Goal: Check status: Check status

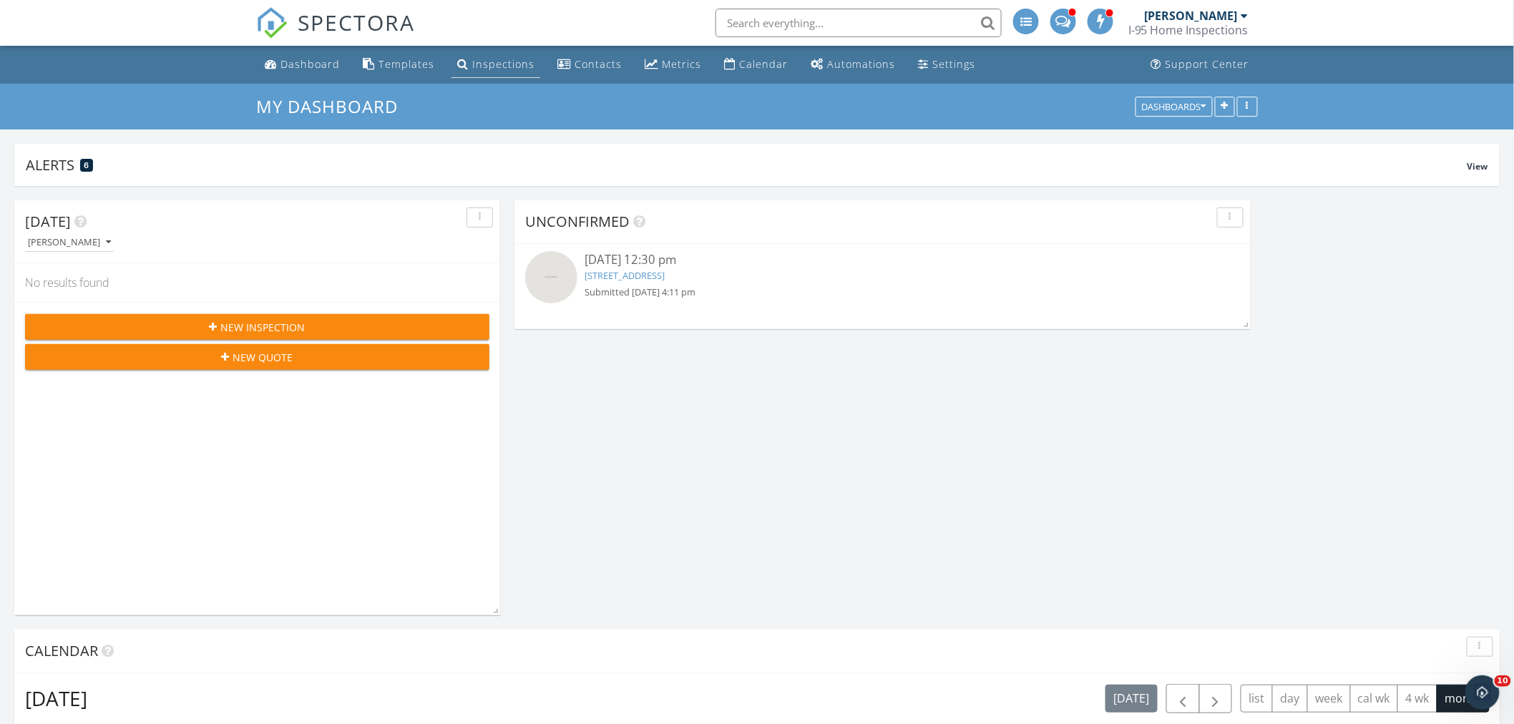
click at [487, 67] on div "Inspections" at bounding box center [503, 64] width 62 height 14
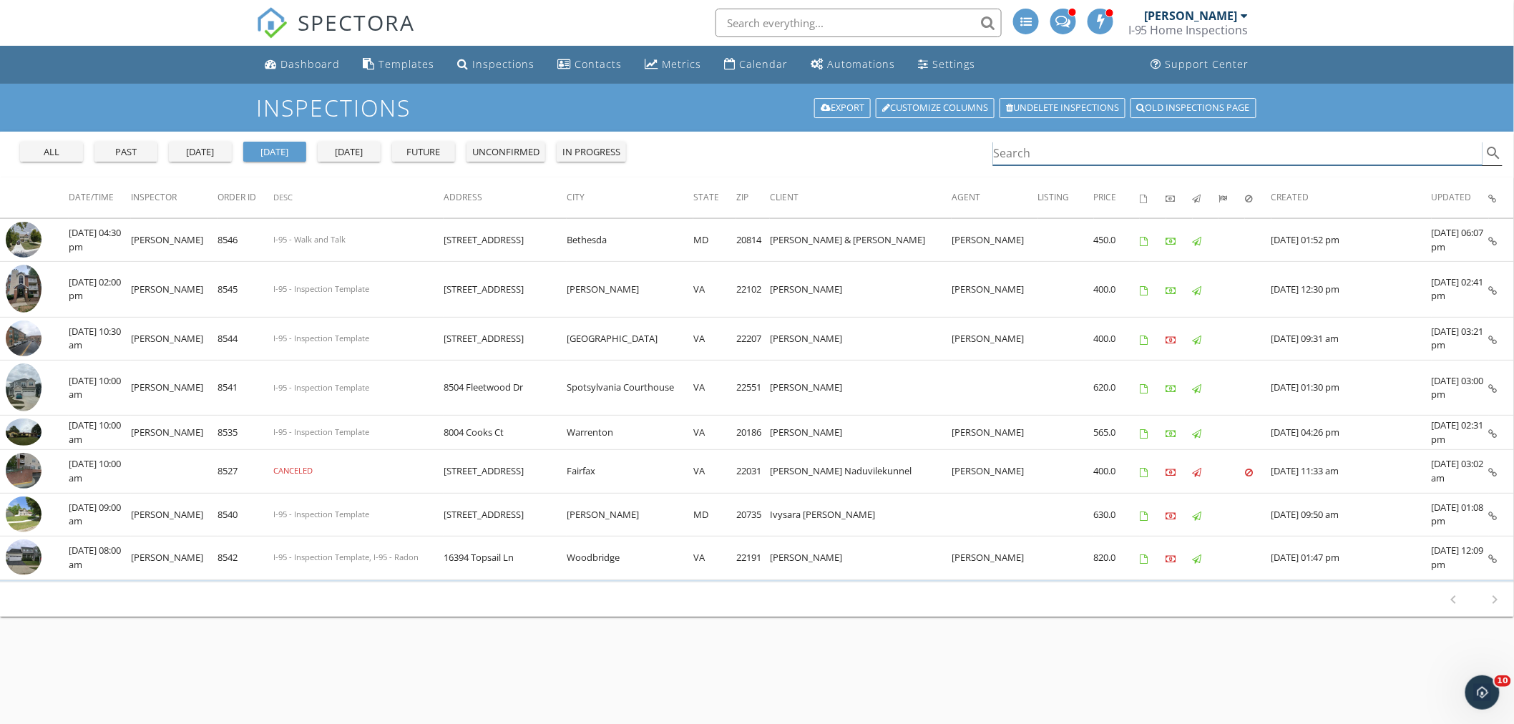
click at [1021, 149] on input "Search" at bounding box center [1237, 154] width 489 height 24
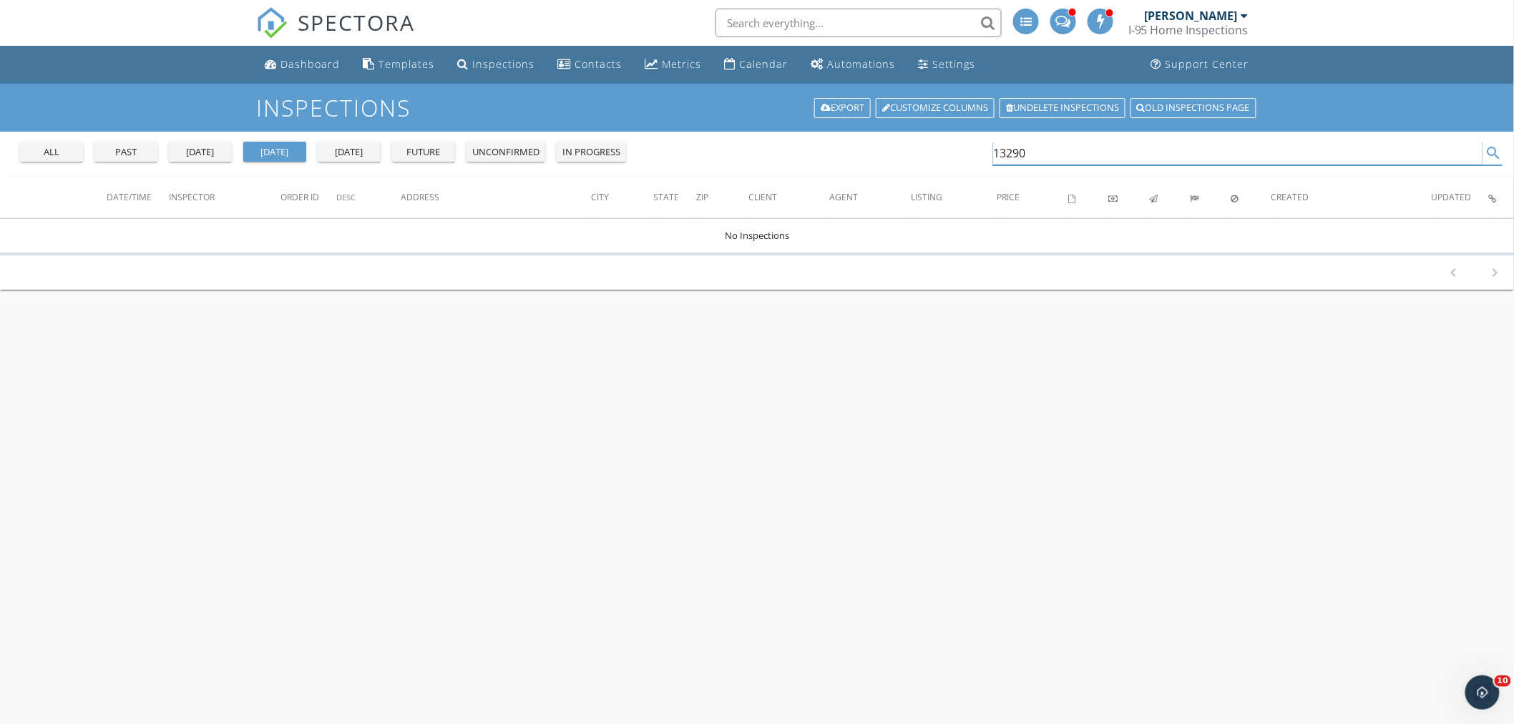
type input "13290"
click at [54, 147] on div "all" at bounding box center [52, 152] width 52 height 14
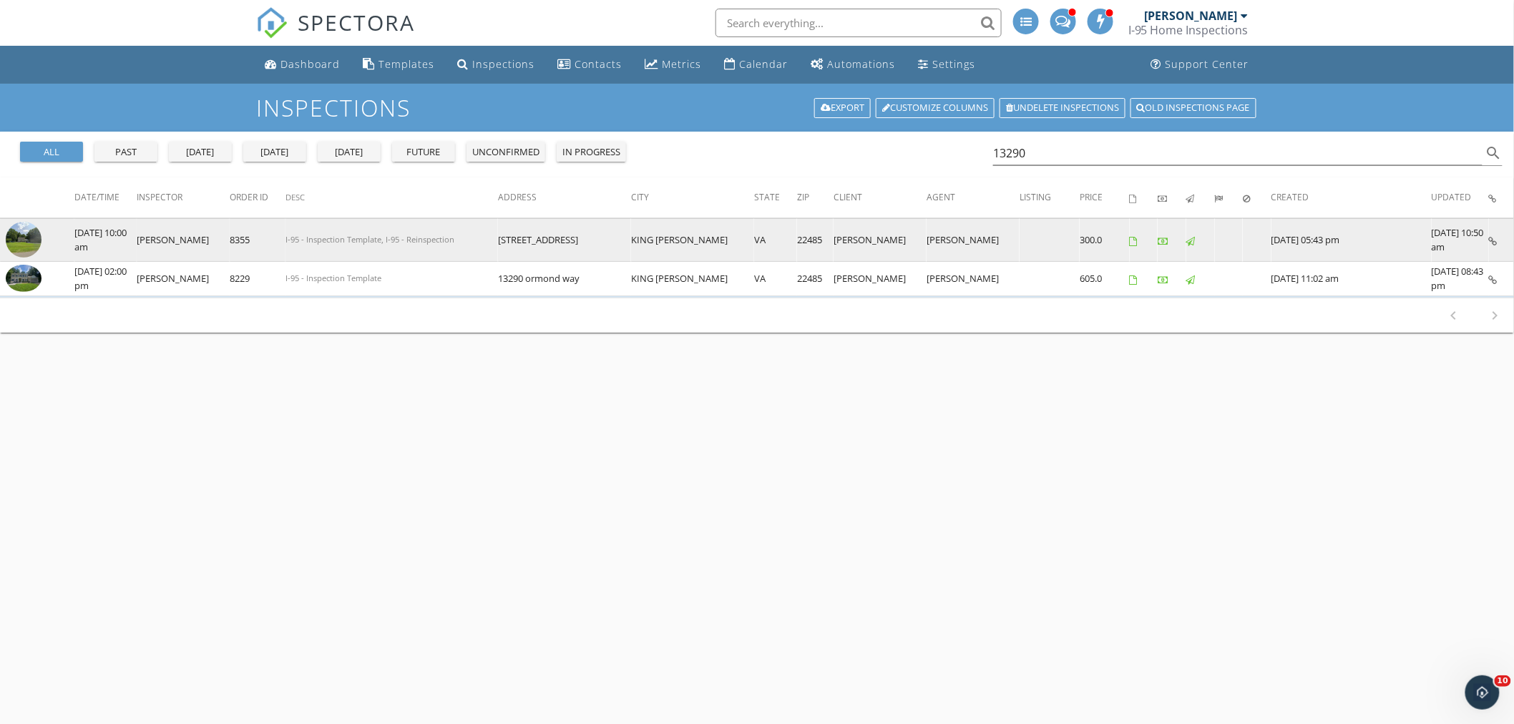
click at [25, 229] on img at bounding box center [24, 240] width 36 height 36
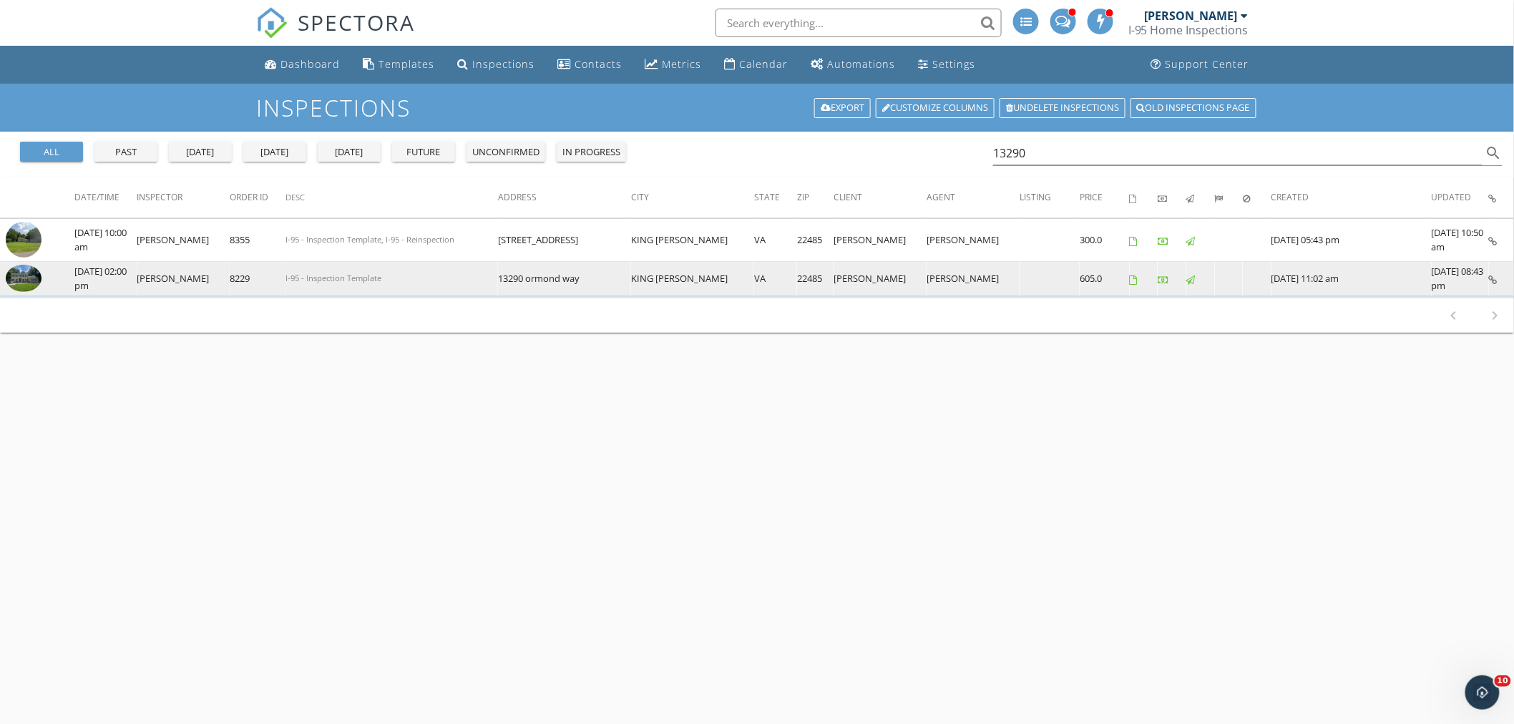
click at [33, 280] on img at bounding box center [24, 278] width 36 height 27
click at [25, 276] on img at bounding box center [24, 278] width 36 height 27
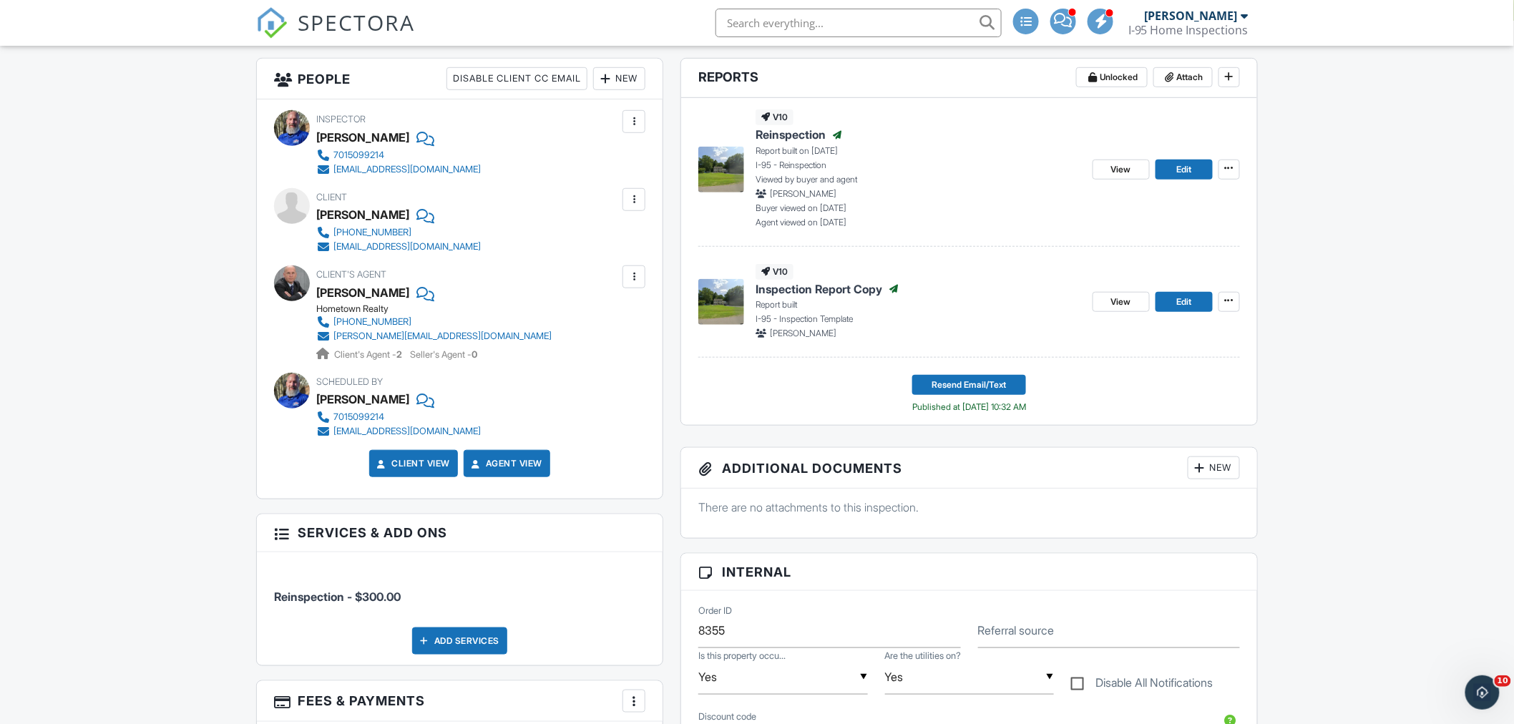
scroll to position [265, 0]
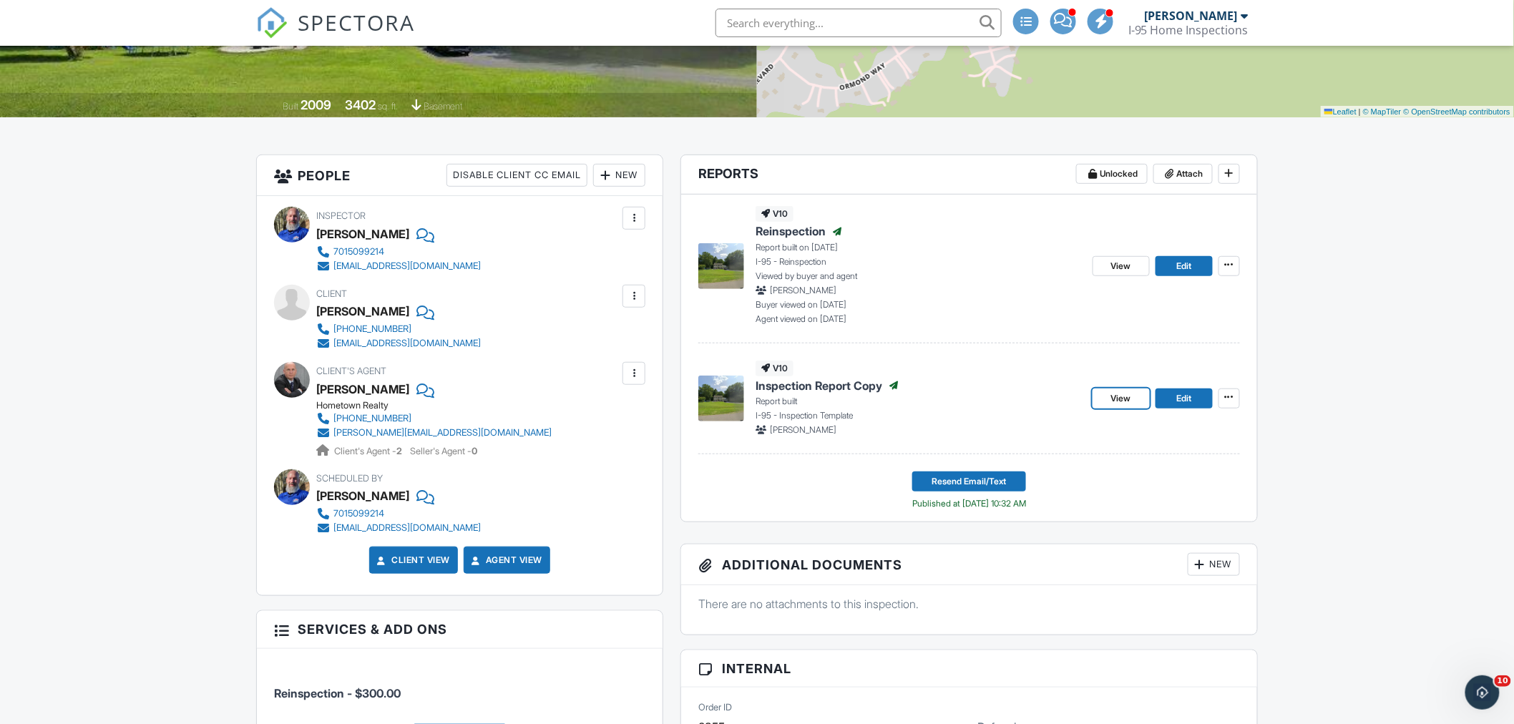
click at [1119, 390] on link "View" at bounding box center [1121, 398] width 57 height 20
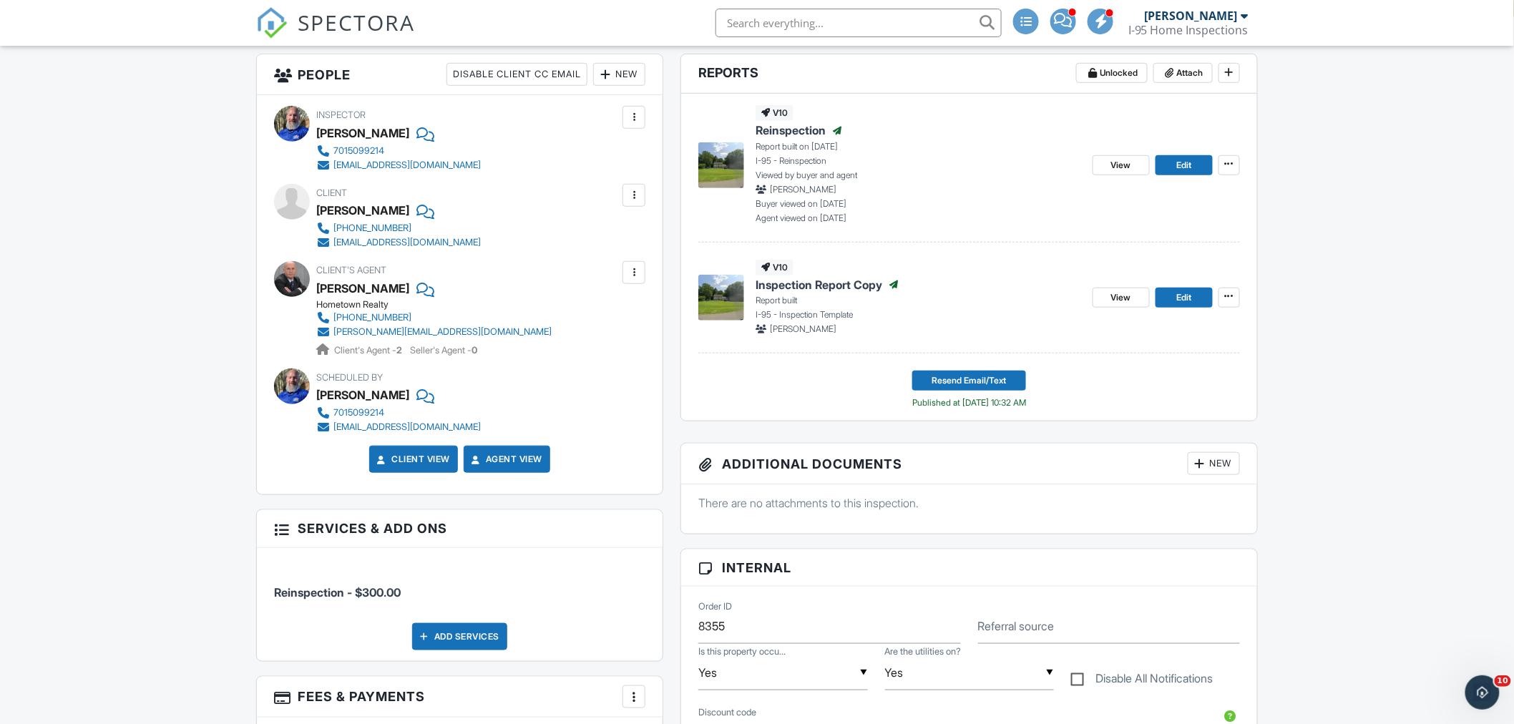
scroll to position [284, 0]
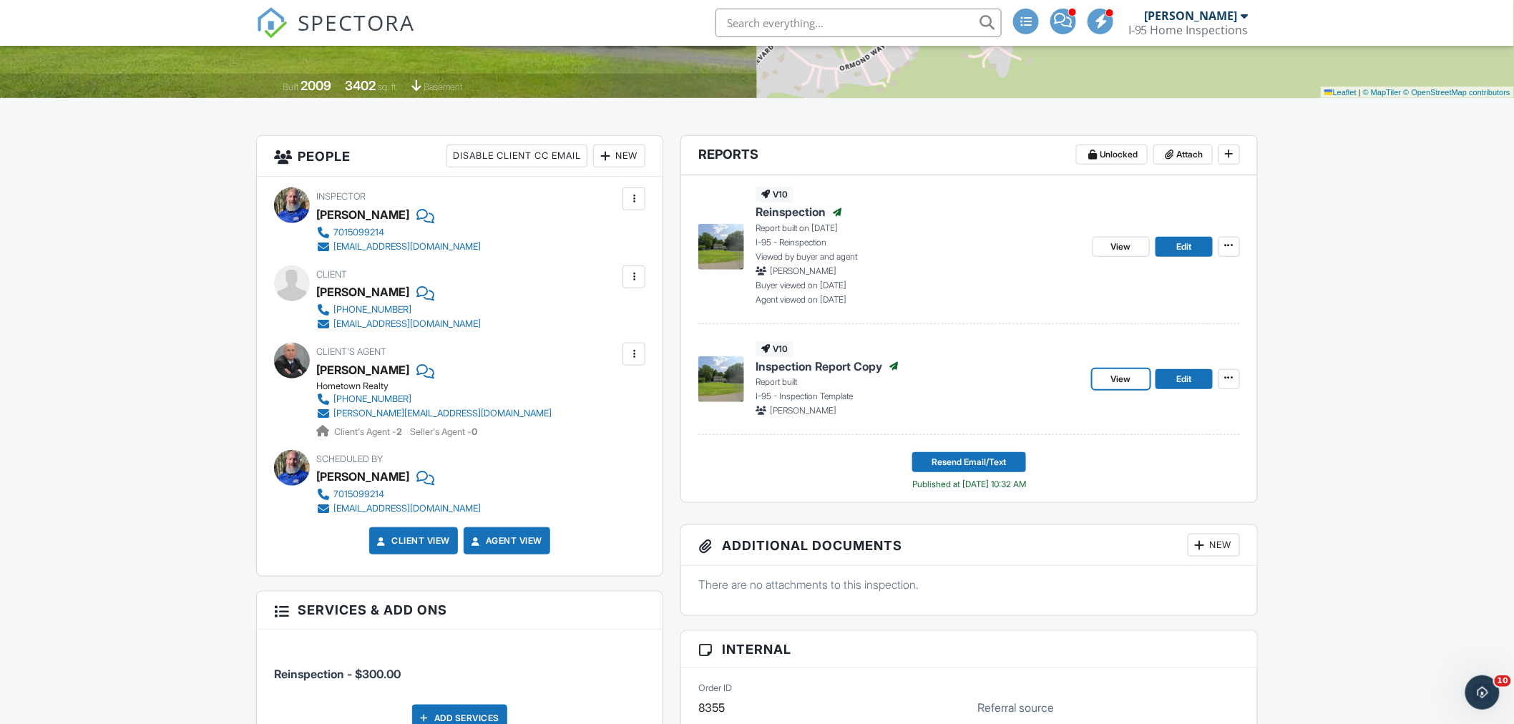
click at [1119, 383] on span "View" at bounding box center [1121, 379] width 20 height 14
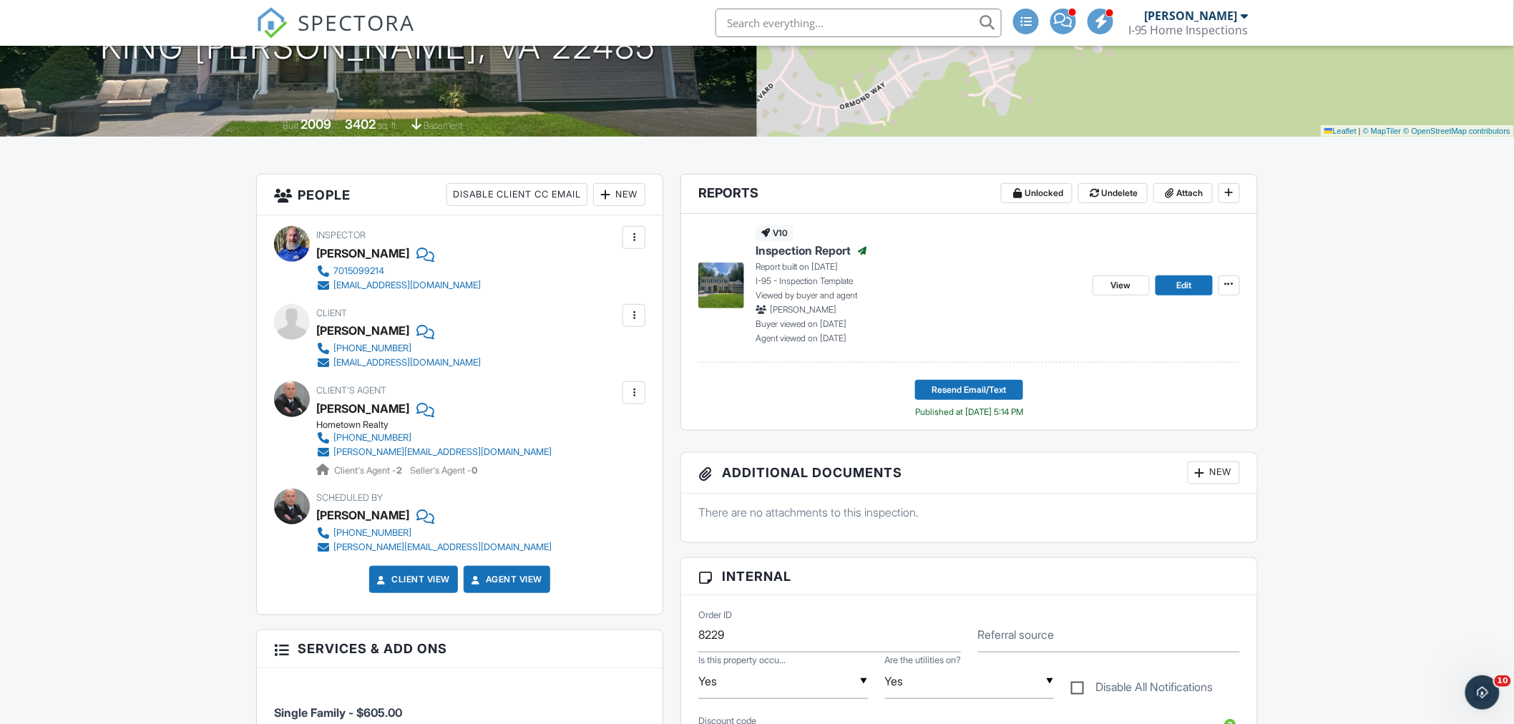
scroll to position [238, 0]
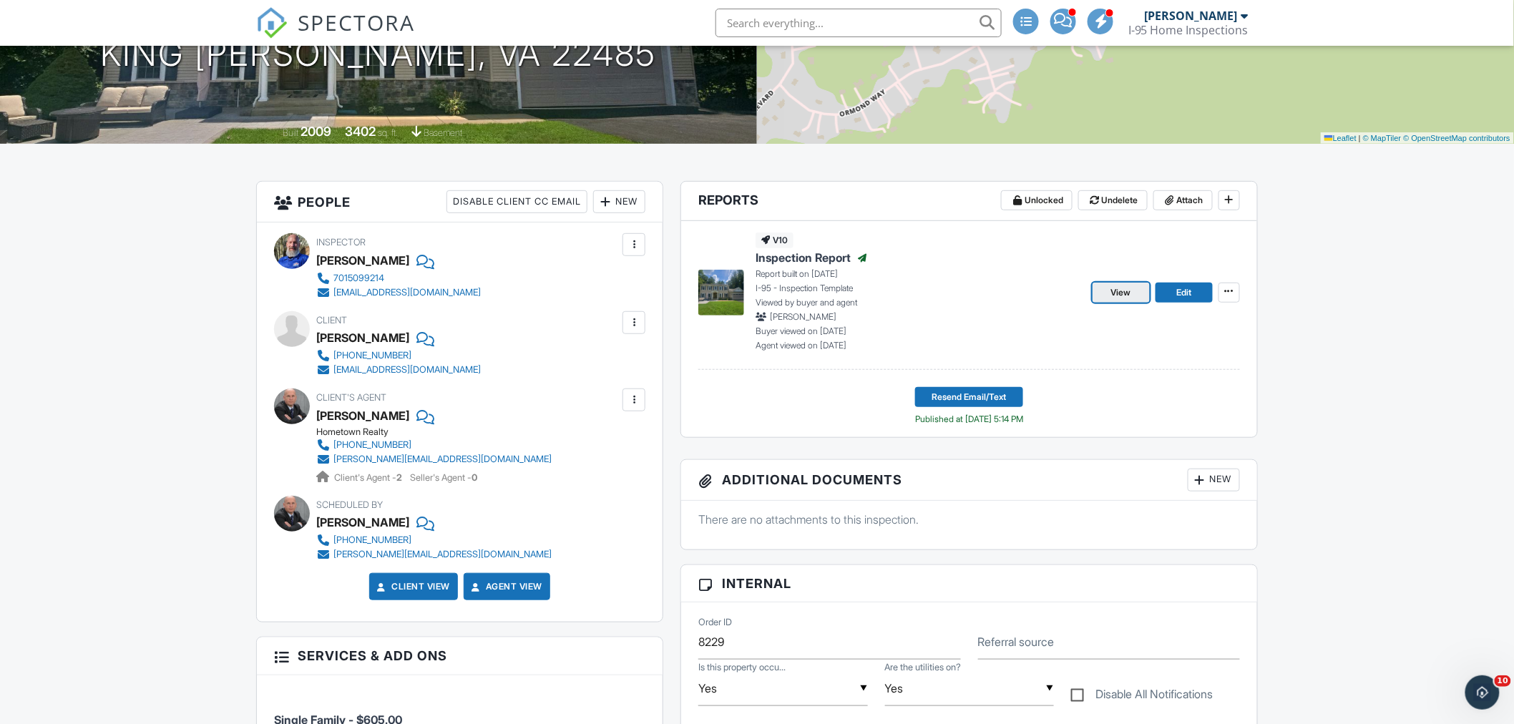
click at [1126, 285] on span "View" at bounding box center [1121, 292] width 20 height 14
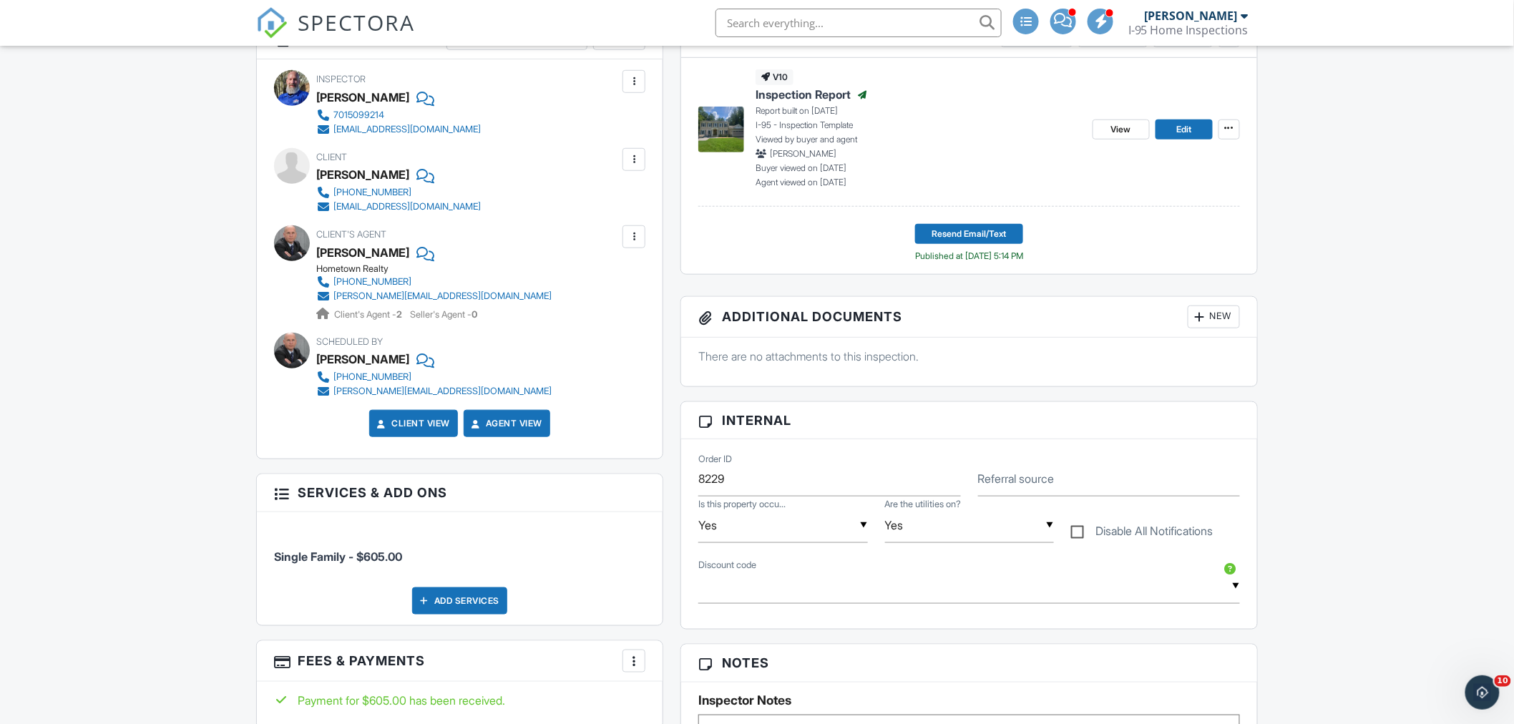
scroll to position [265, 0]
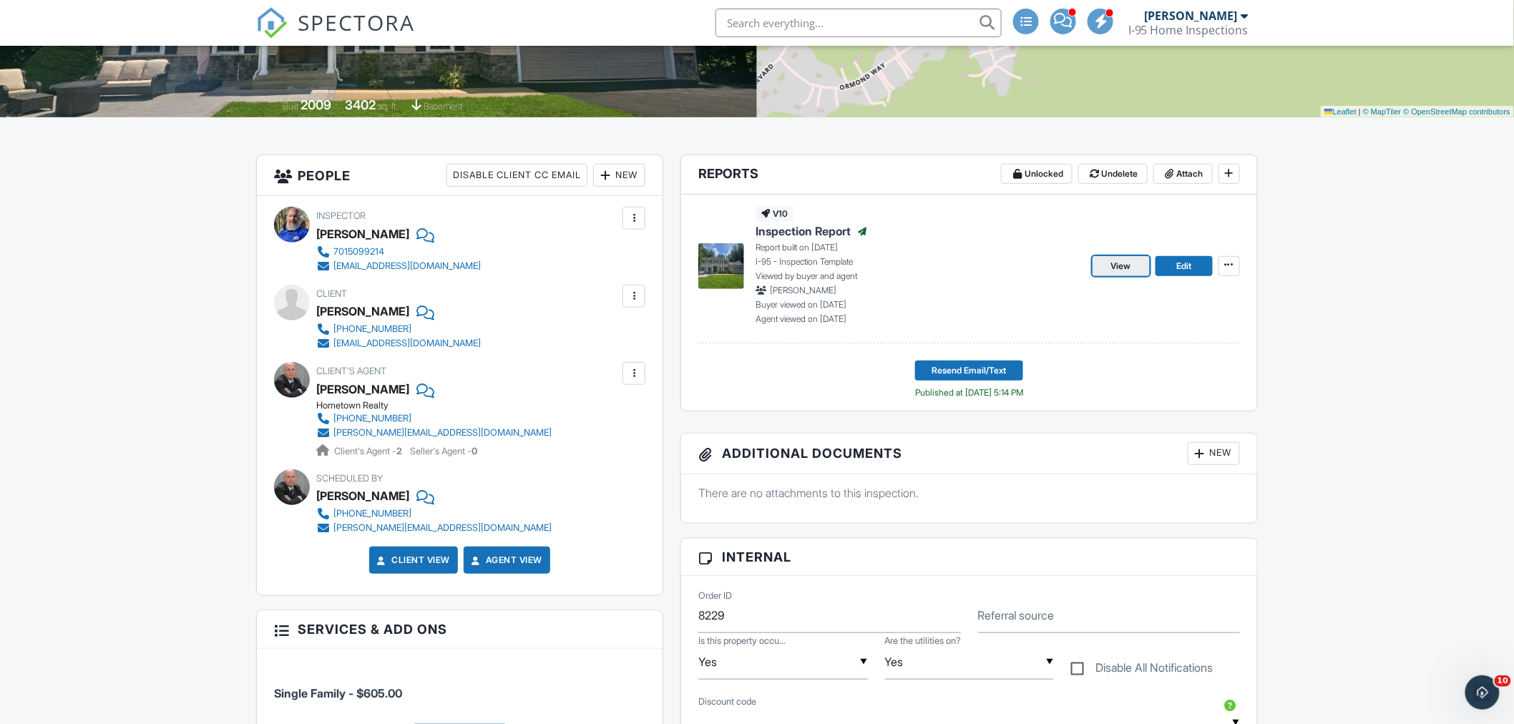
click at [1111, 263] on span "View" at bounding box center [1121, 266] width 20 height 14
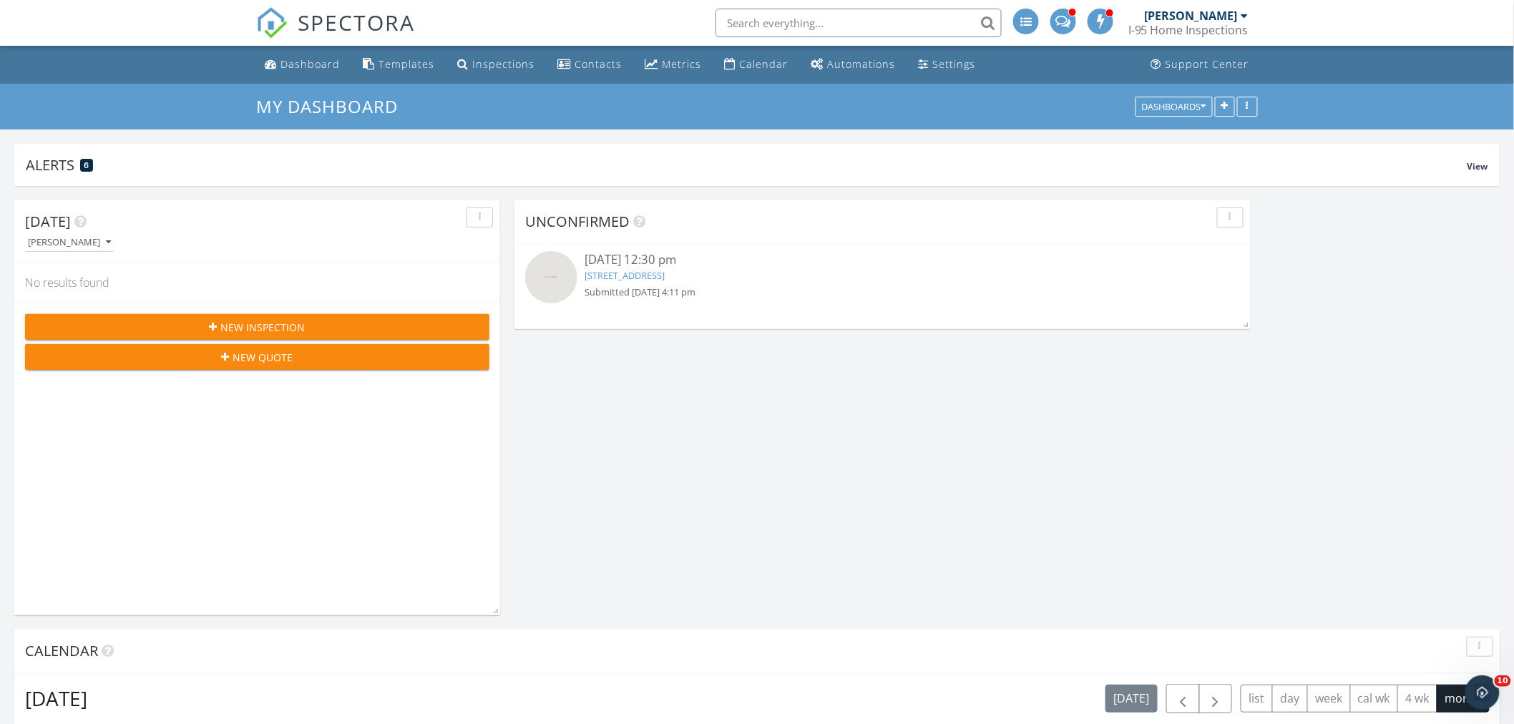
click at [635, 275] on link "3320 Buckeye Ln, Fairfax, VA 22033" at bounding box center [625, 275] width 80 height 13
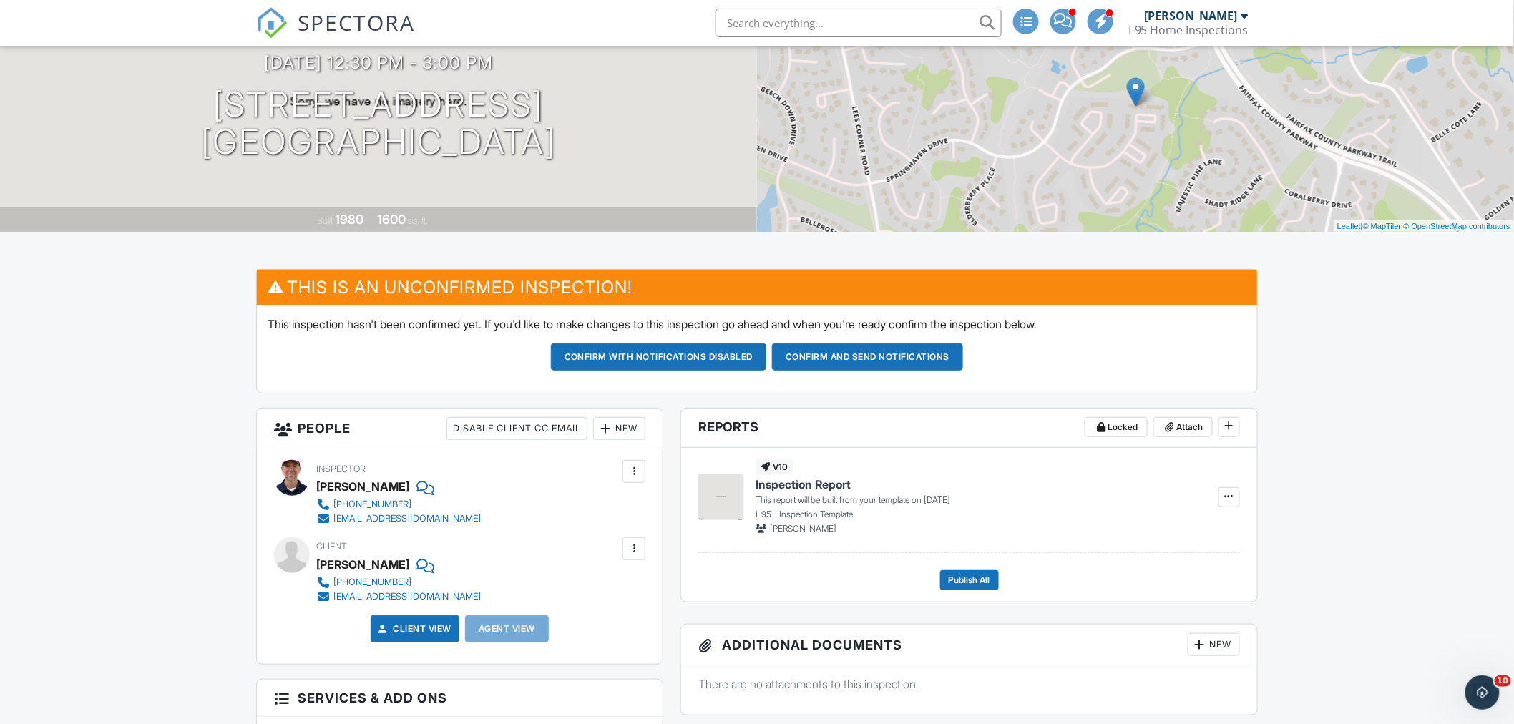
scroll to position [132, 0]
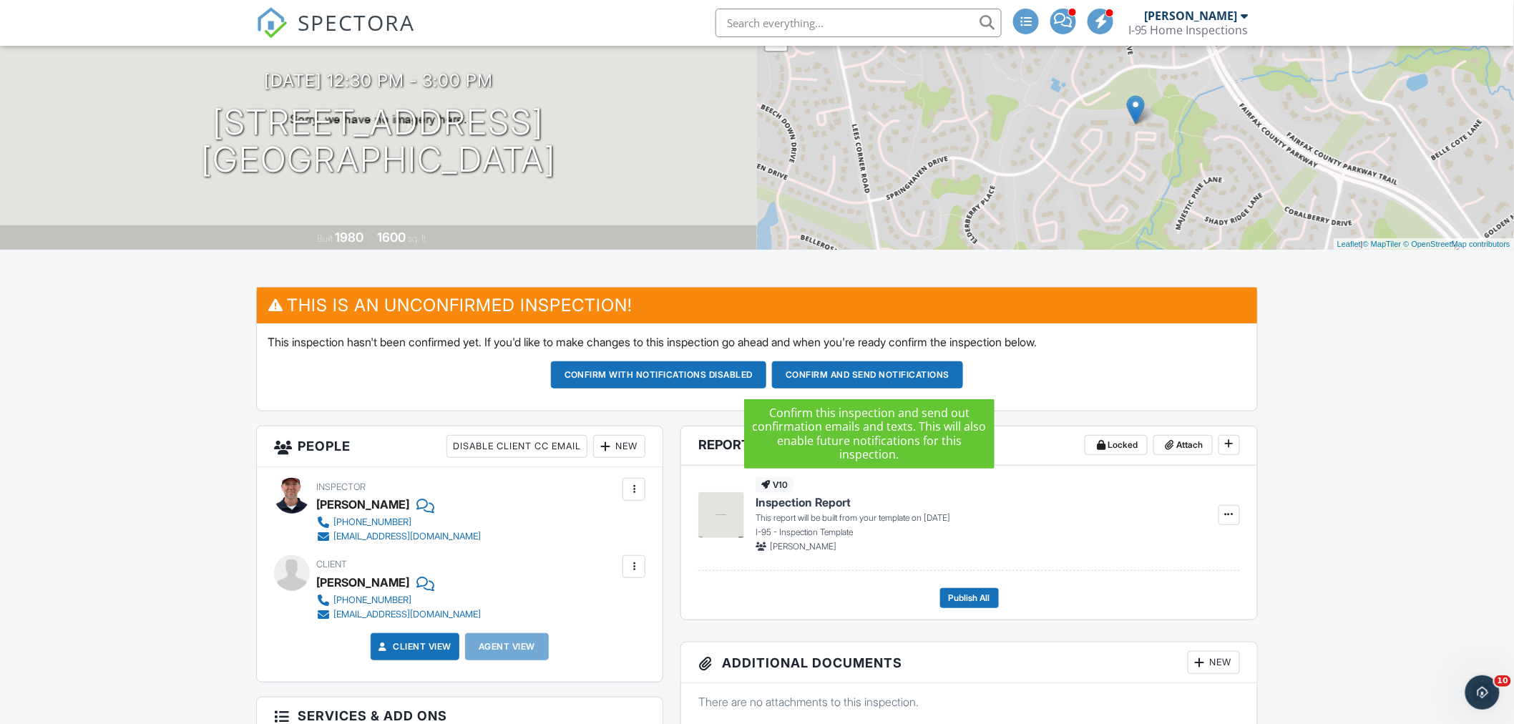
click at [853, 374] on button "Confirm and send notifications" at bounding box center [867, 374] width 191 height 27
click at [0, 0] on div at bounding box center [0, 0] width 0 height 0
